Goal: Task Accomplishment & Management: Manage account settings

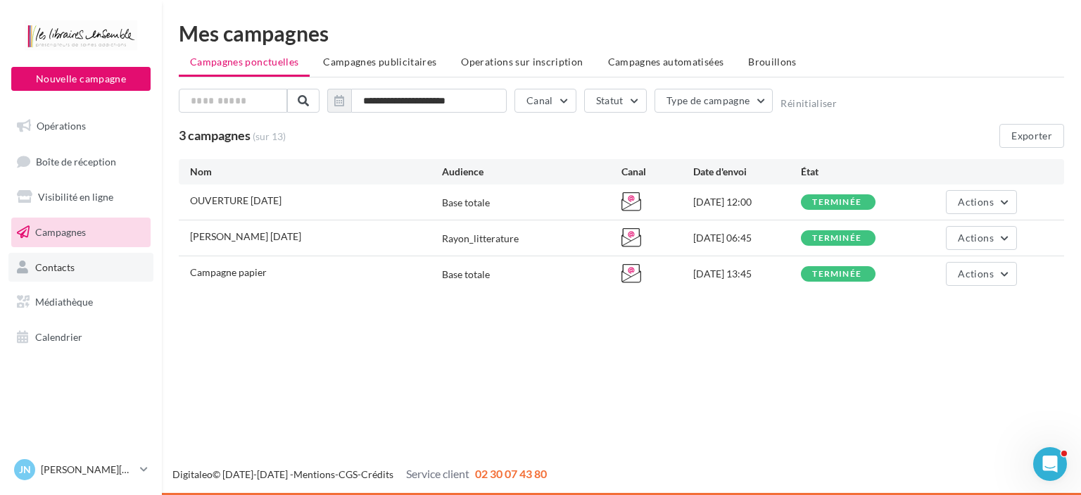
click at [67, 264] on span "Contacts" at bounding box center [54, 266] width 39 height 12
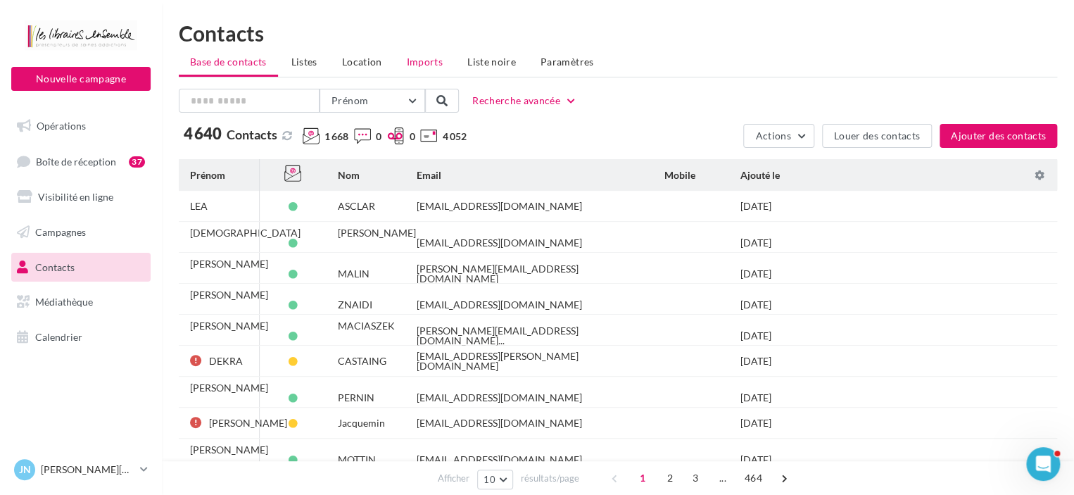
click at [431, 62] on span "Imports" at bounding box center [425, 62] width 36 height 12
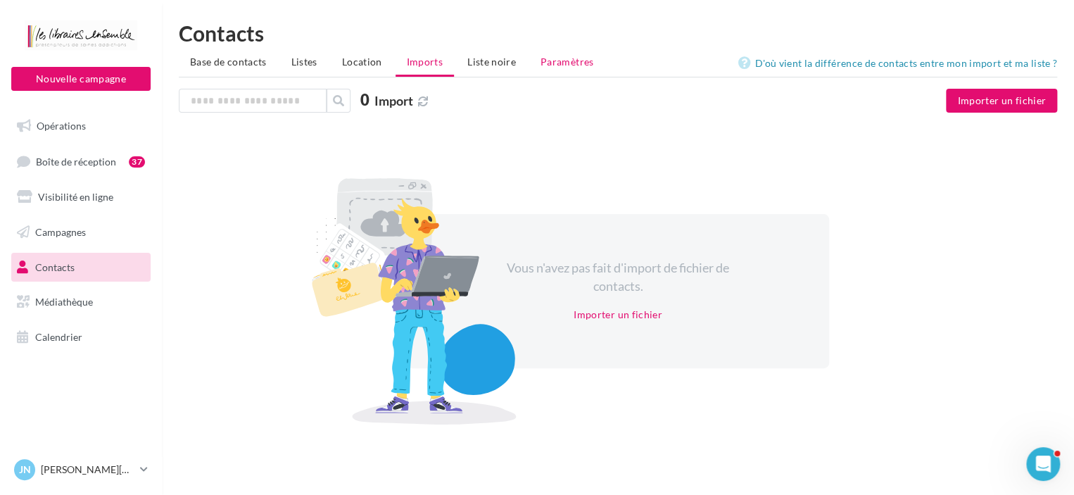
click at [549, 67] on span "Paramètres" at bounding box center [566, 62] width 53 height 12
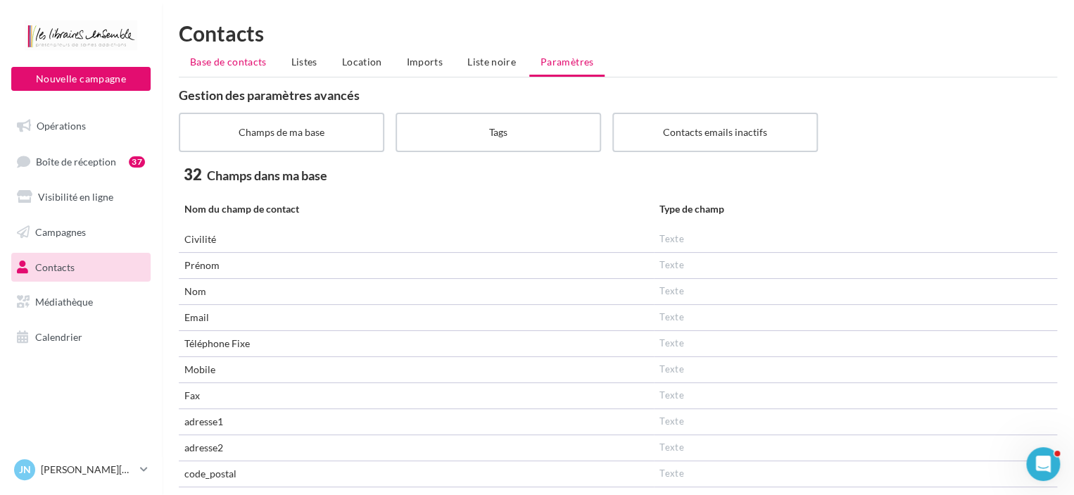
click at [225, 58] on span "Base de contacts" at bounding box center [228, 62] width 77 height 12
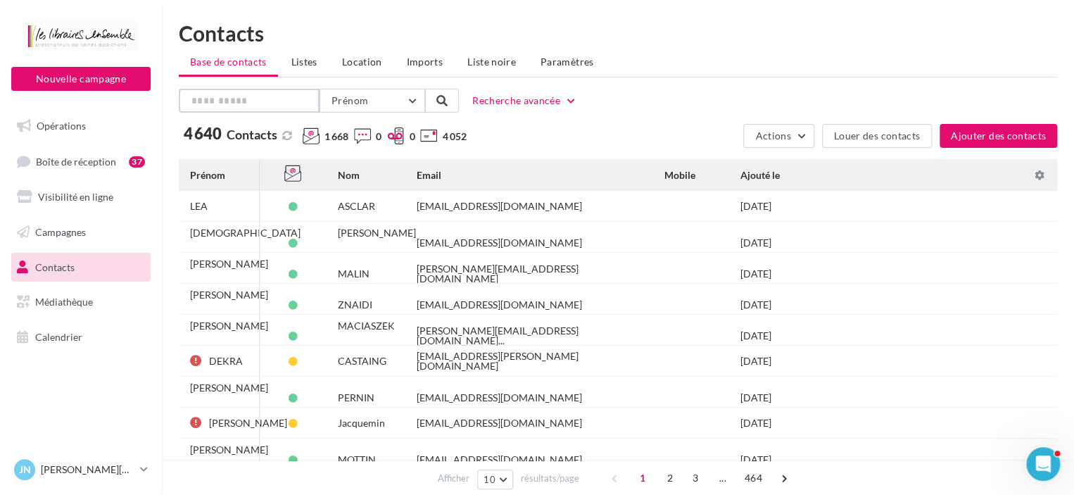
click at [219, 101] on input "text" at bounding box center [249, 101] width 141 height 24
click at [351, 101] on span "Prénom" at bounding box center [349, 100] width 37 height 12
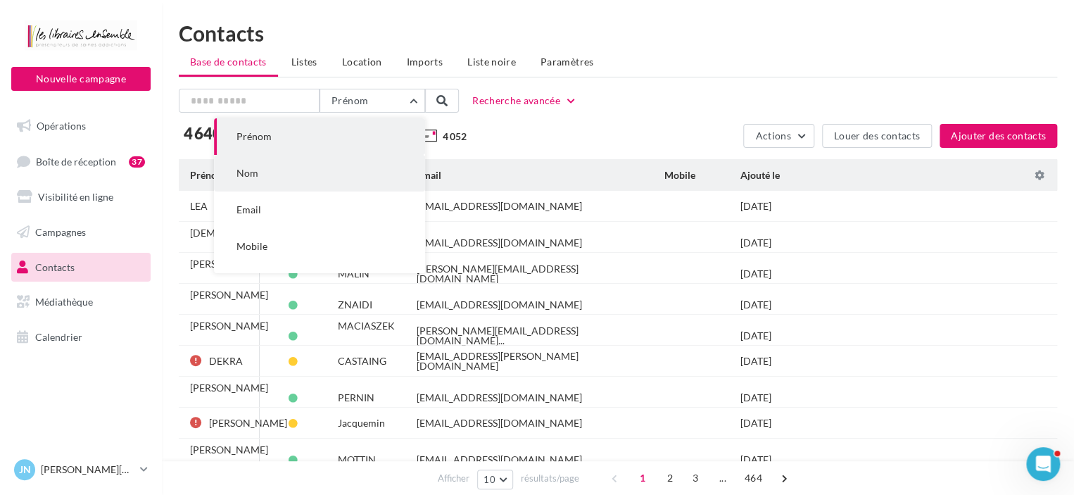
click at [248, 172] on span "Nom" at bounding box center [247, 173] width 22 height 12
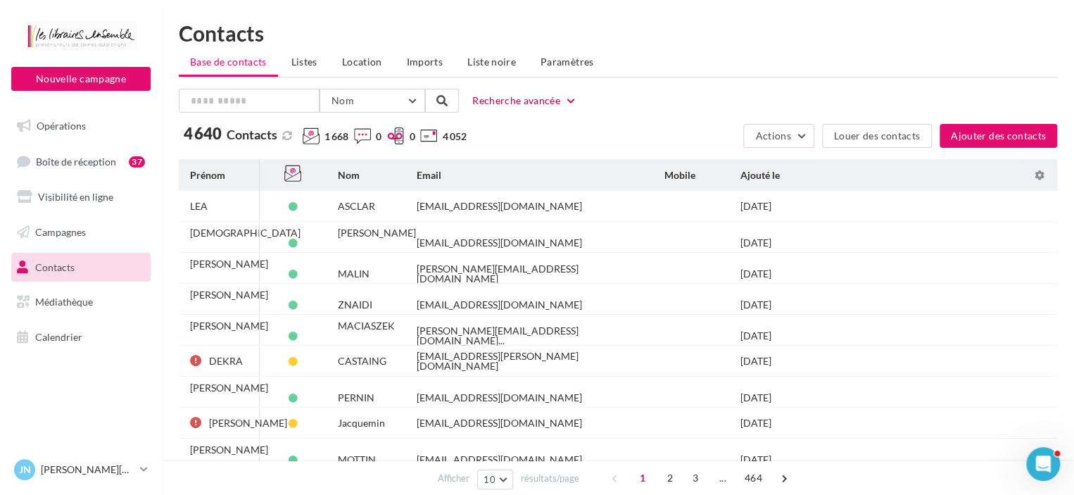
click at [563, 100] on button "Recherche avancée" at bounding box center [524, 100] width 116 height 17
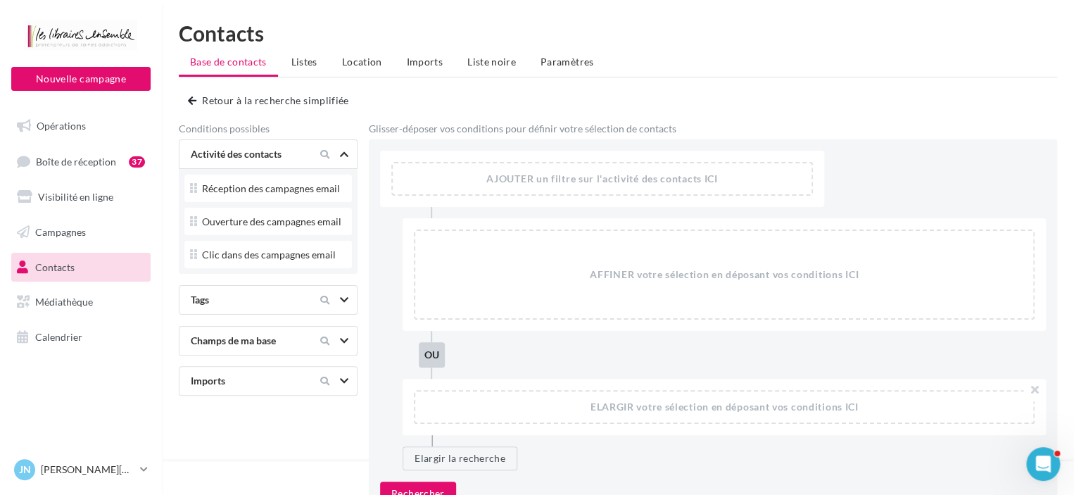
click at [241, 61] on ul "Base de contacts Listes Location Imports Liste noire Paramètres" at bounding box center [618, 63] width 878 height 28
click at [56, 258] on link "Contacts" at bounding box center [80, 268] width 145 height 30
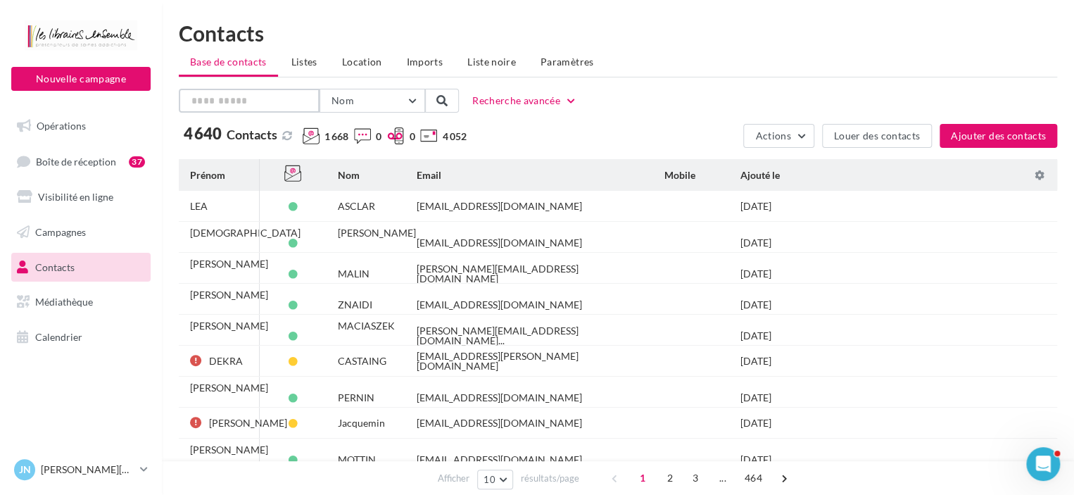
click at [221, 96] on input "text" at bounding box center [249, 101] width 141 height 24
type input "****"
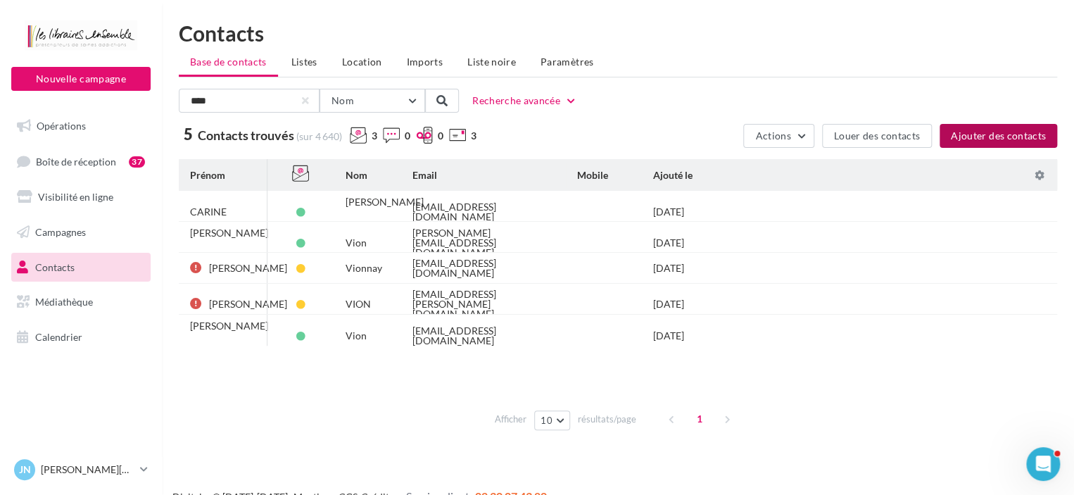
click at [958, 136] on button "Ajouter des contacts" at bounding box center [997, 136] width 117 height 24
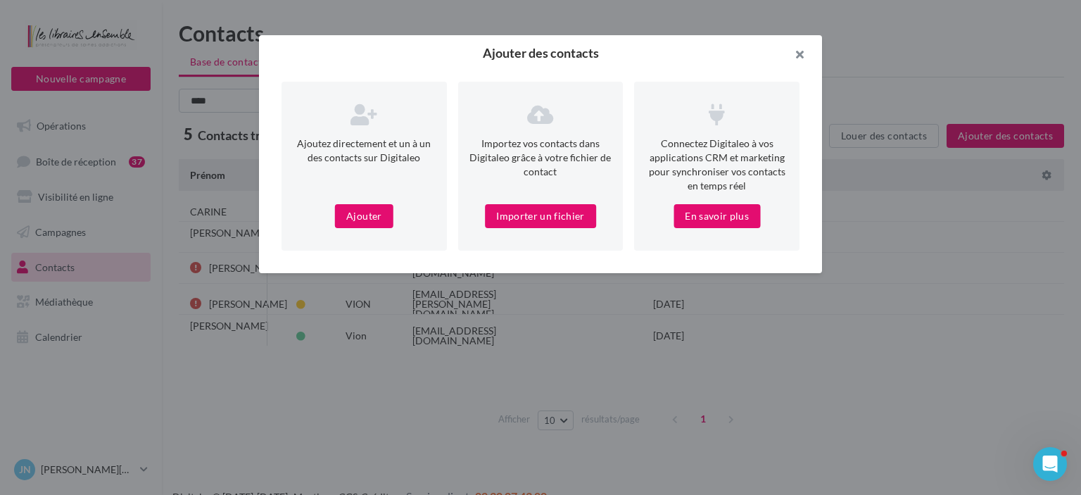
click at [798, 54] on button "button" at bounding box center [793, 56] width 56 height 42
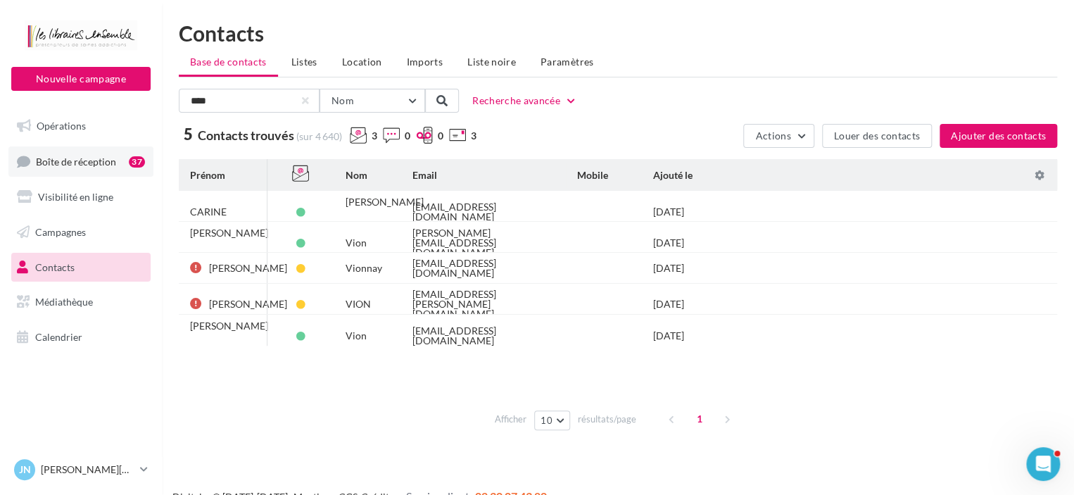
click at [98, 160] on span "Boîte de réception" at bounding box center [76, 161] width 80 height 12
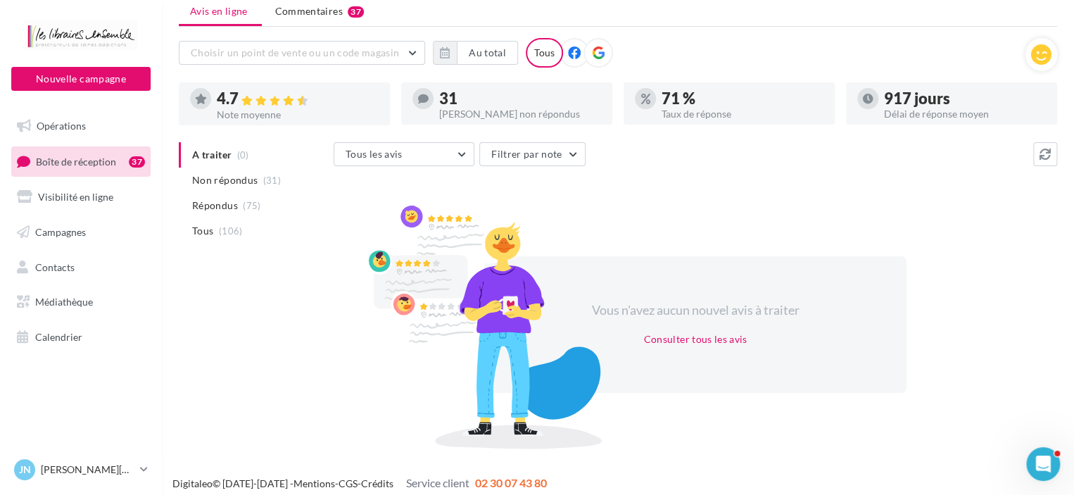
scroll to position [59, 0]
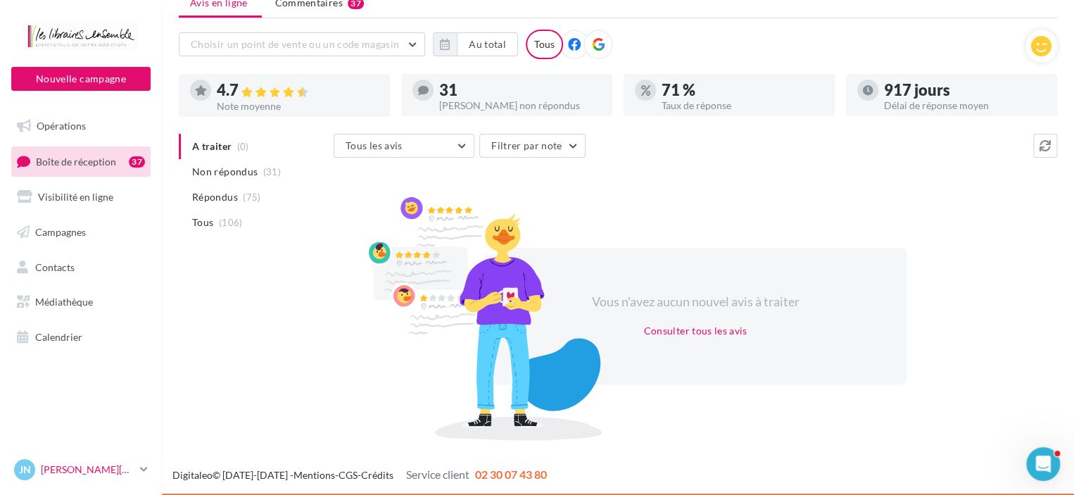
click at [123, 464] on p "[PERSON_NAME][DATE]" at bounding box center [88, 469] width 94 height 14
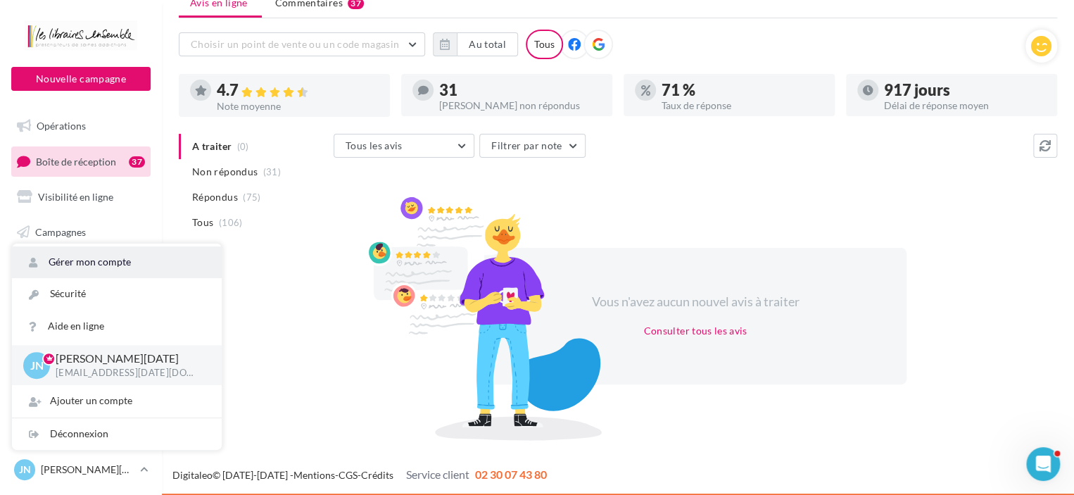
click at [84, 256] on link "Gérer mon compte" at bounding box center [117, 262] width 210 height 32
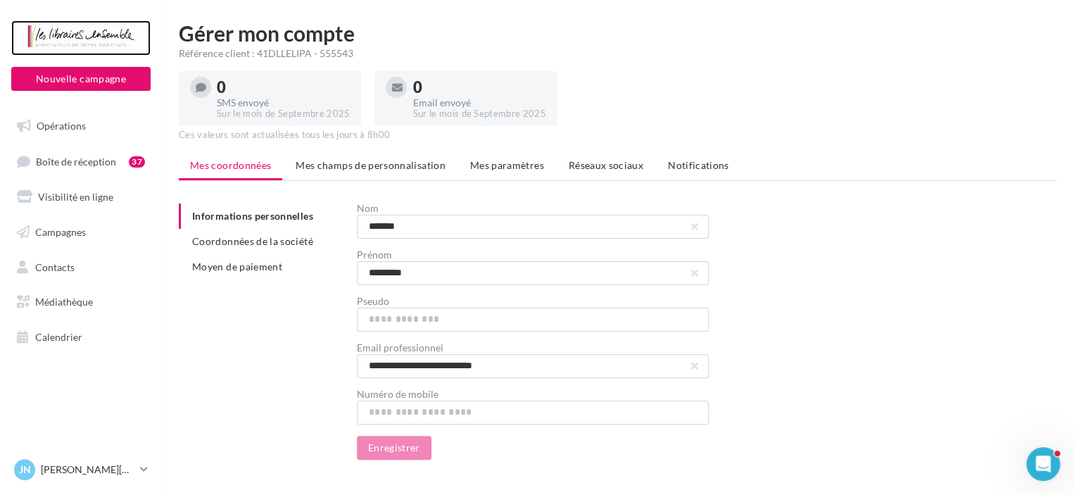
click at [68, 30] on div at bounding box center [81, 37] width 113 height 35
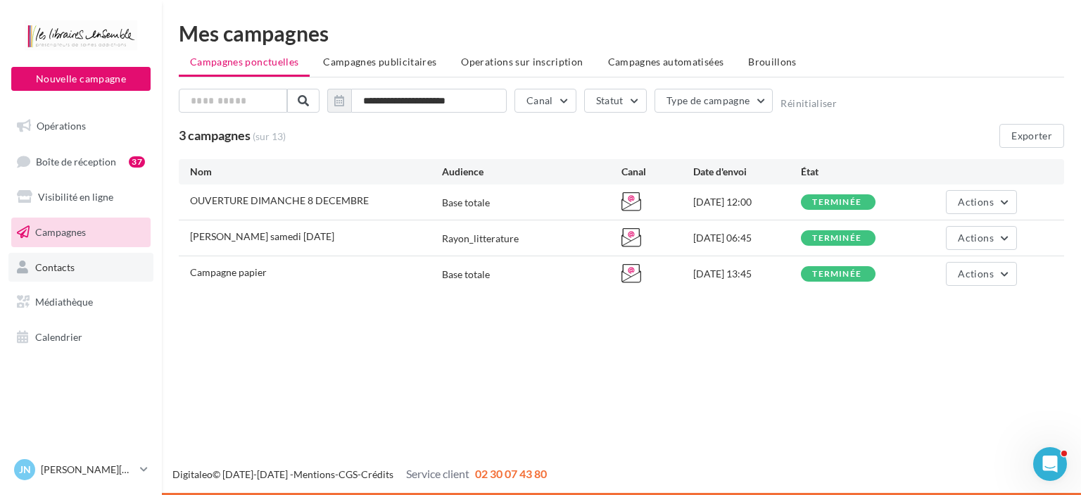
click at [62, 267] on span "Contacts" at bounding box center [54, 266] width 39 height 12
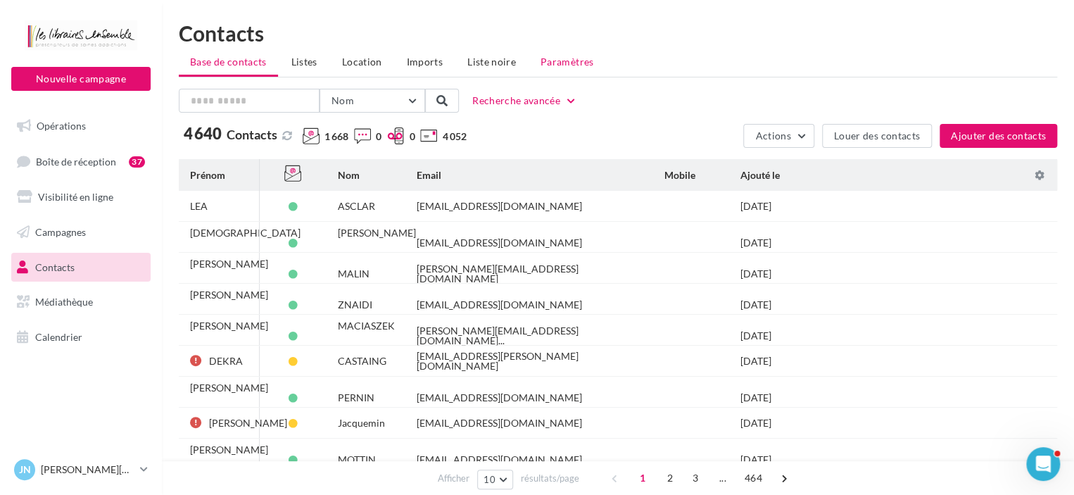
click at [560, 59] on span "Paramètres" at bounding box center [566, 62] width 53 height 12
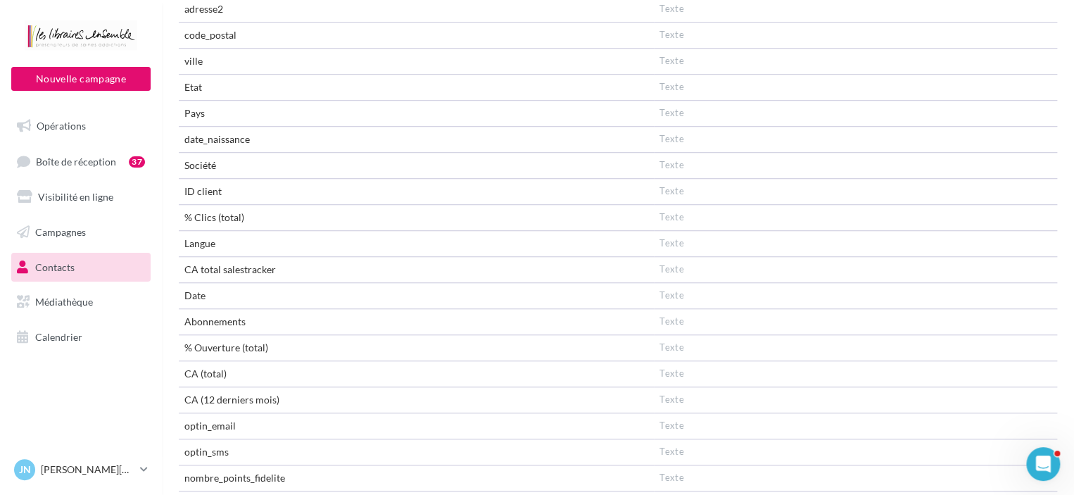
scroll to position [6, 0]
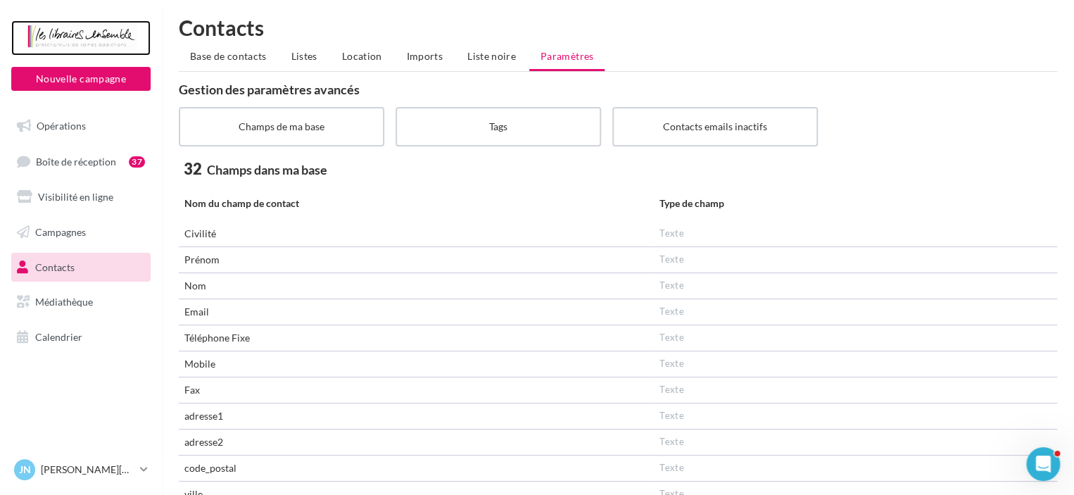
click at [91, 32] on div at bounding box center [81, 37] width 113 height 35
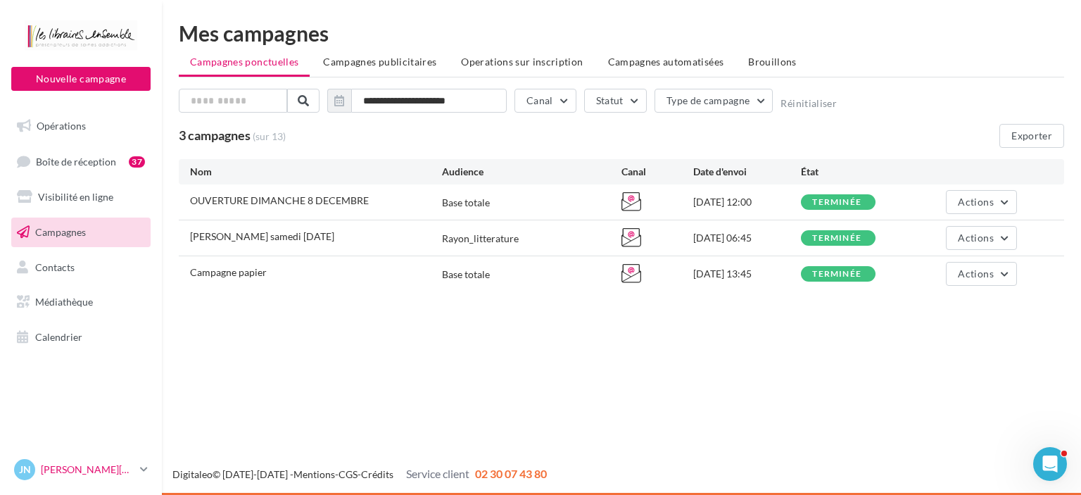
click at [129, 468] on p "[PERSON_NAME][DATE]" at bounding box center [88, 469] width 94 height 14
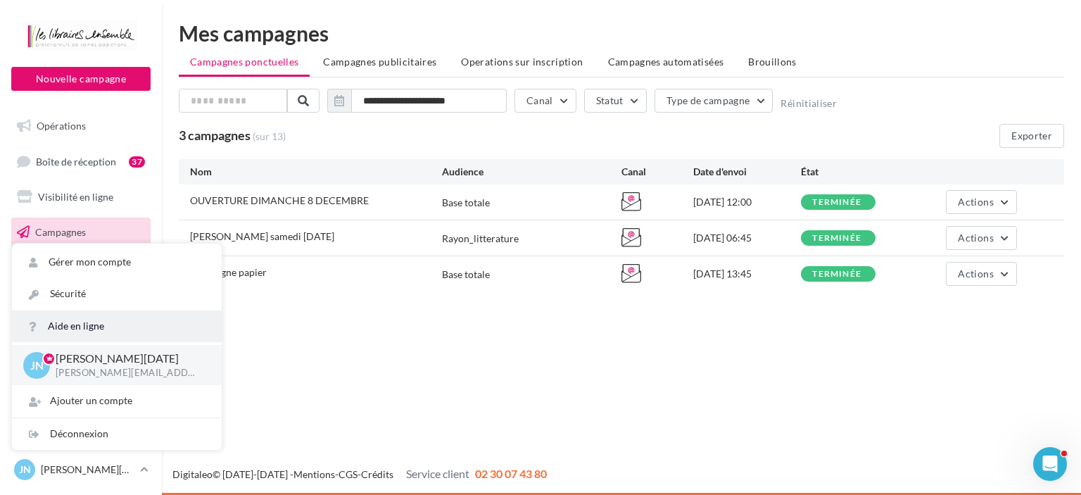
click at [88, 318] on link "Aide en ligne" at bounding box center [117, 326] width 210 height 32
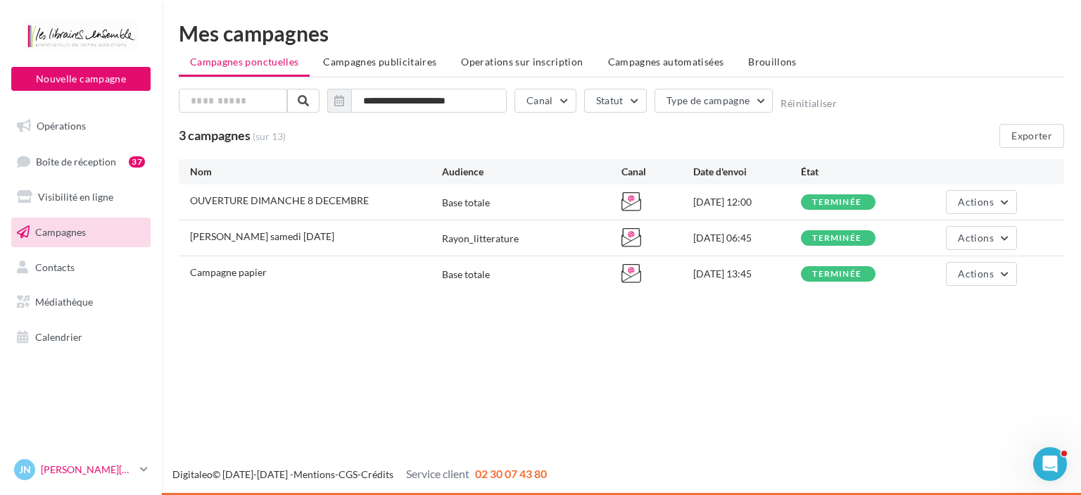
click at [85, 472] on p "[PERSON_NAME][DATE]" at bounding box center [88, 469] width 94 height 14
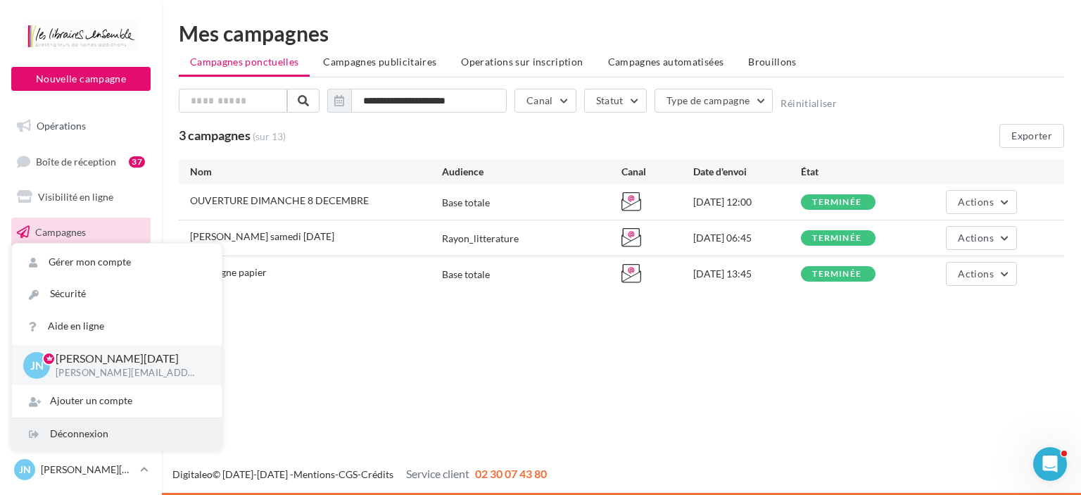
click at [79, 433] on div "Déconnexion" at bounding box center [117, 434] width 210 height 32
